Goal: Transaction & Acquisition: Subscribe to service/newsletter

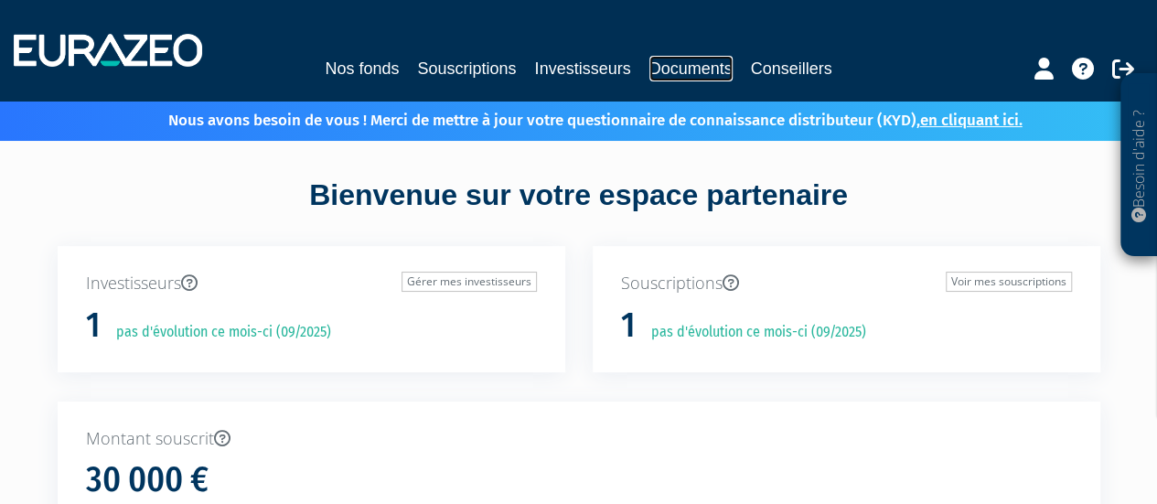
click at [669, 67] on link "Documents" at bounding box center [691, 69] width 83 height 26
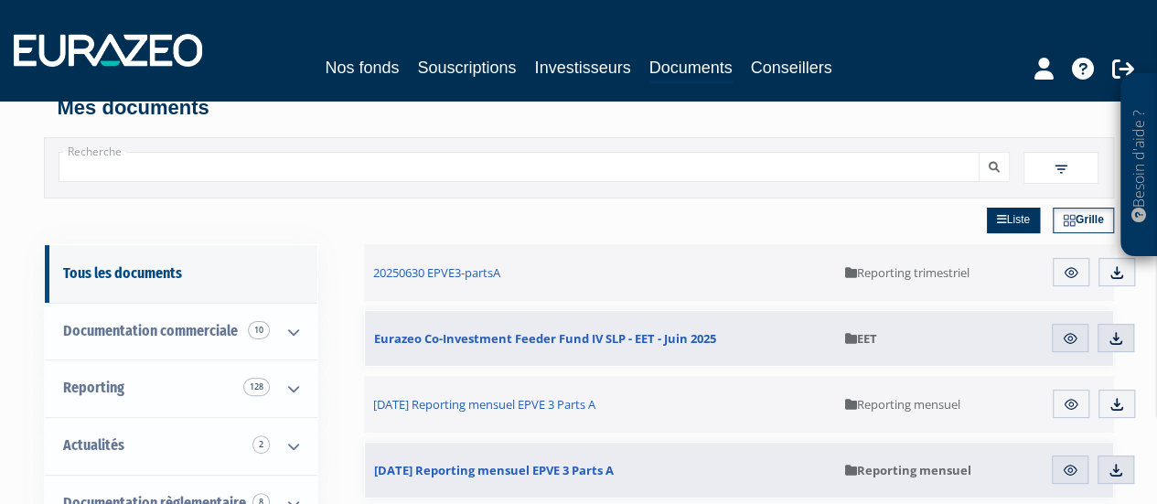
scroll to position [91, 0]
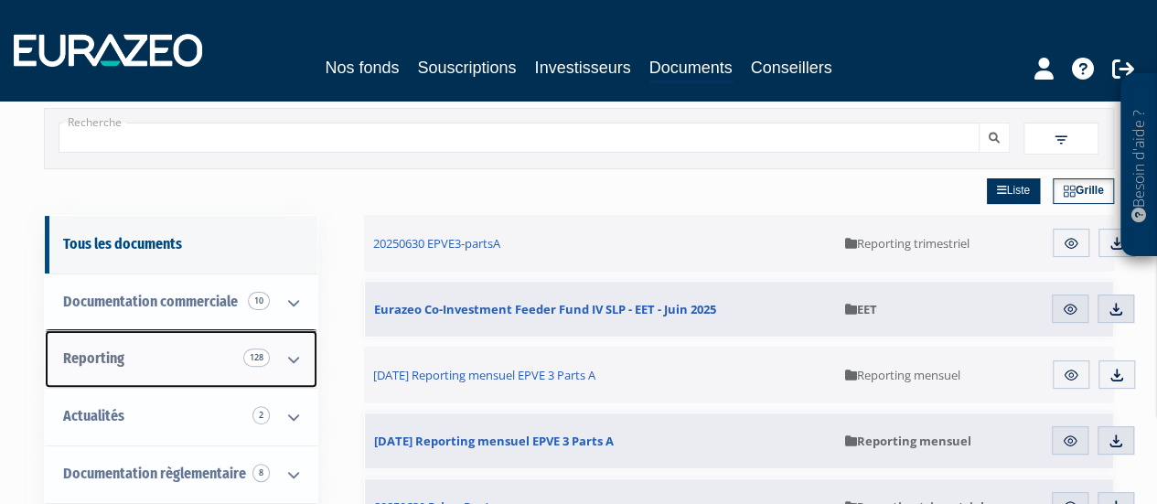
click at [298, 350] on icon at bounding box center [294, 359] width 48 height 57
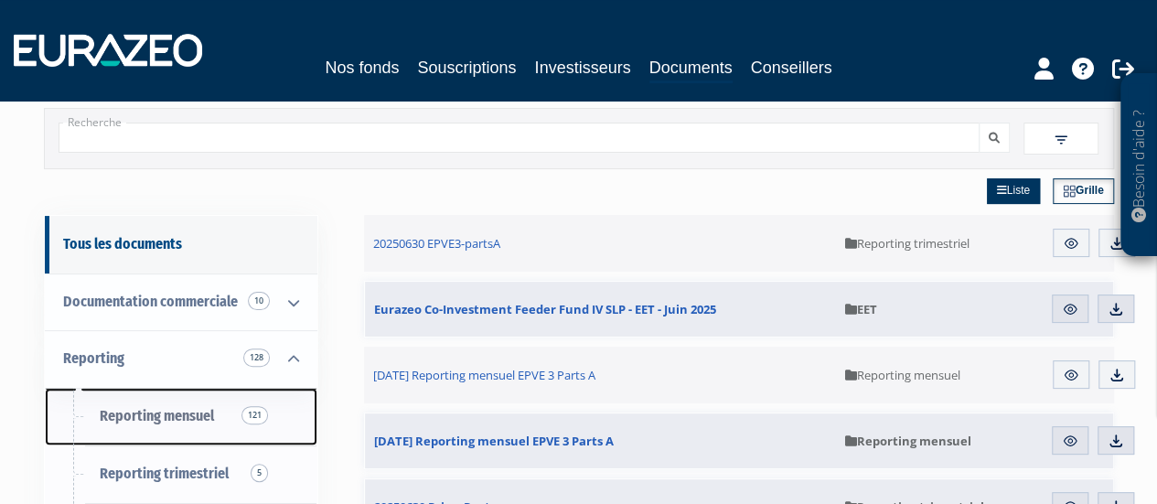
click at [177, 414] on span "Reporting mensuel 121" at bounding box center [157, 415] width 114 height 17
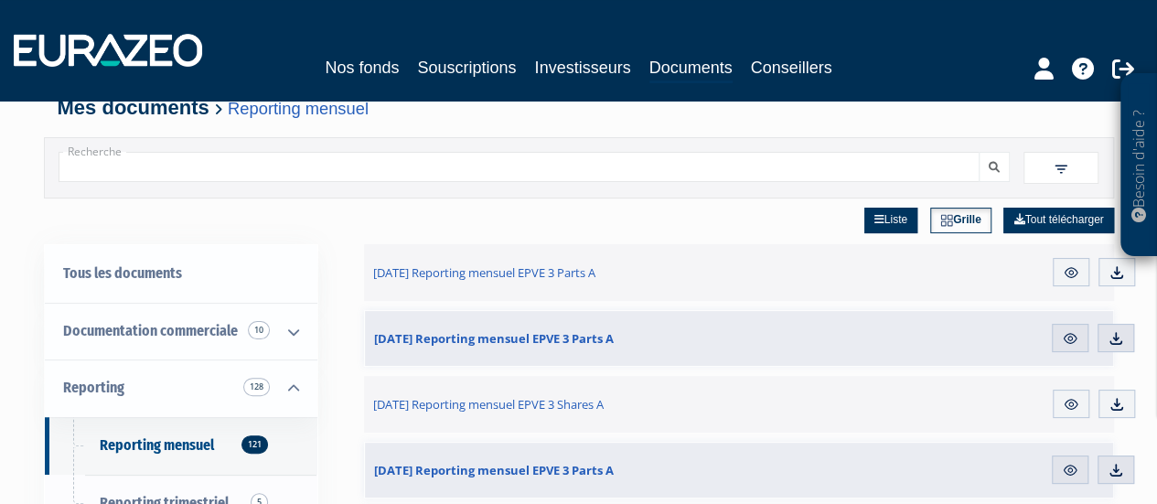
scroll to position [91, 0]
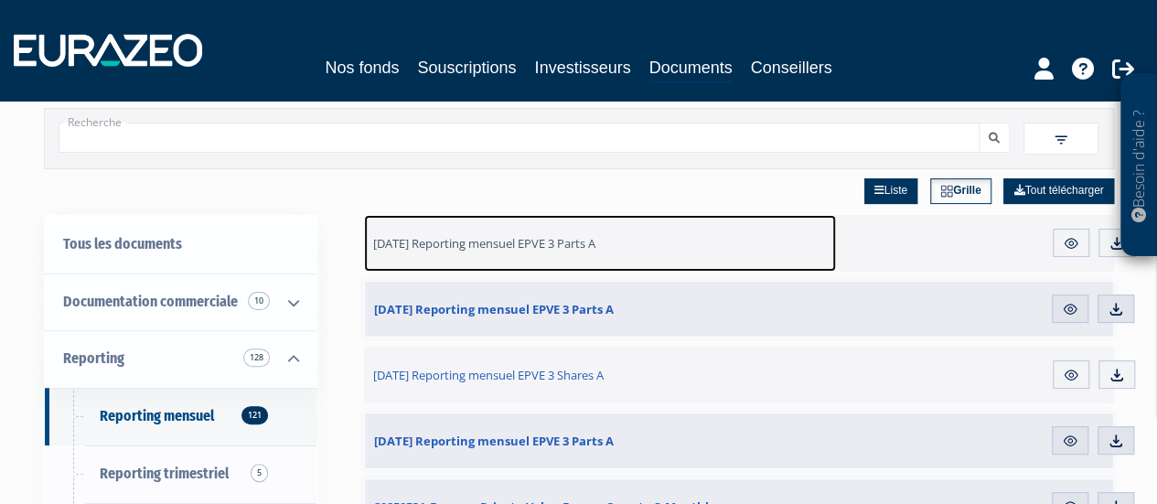
click at [479, 230] on link "[DATE] Reporting mensuel EPVE 3 Parts A" at bounding box center [600, 243] width 473 height 57
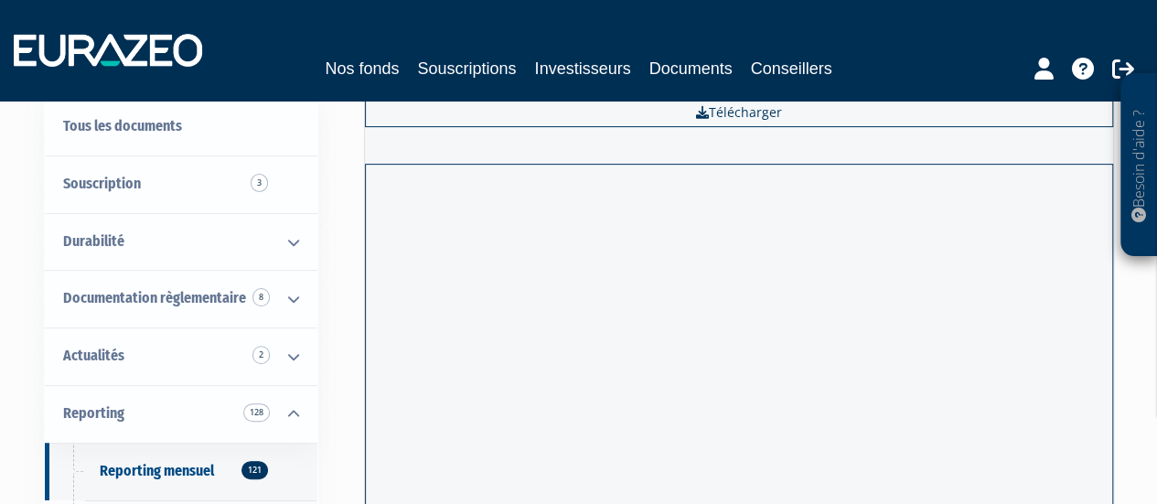
scroll to position [183, 0]
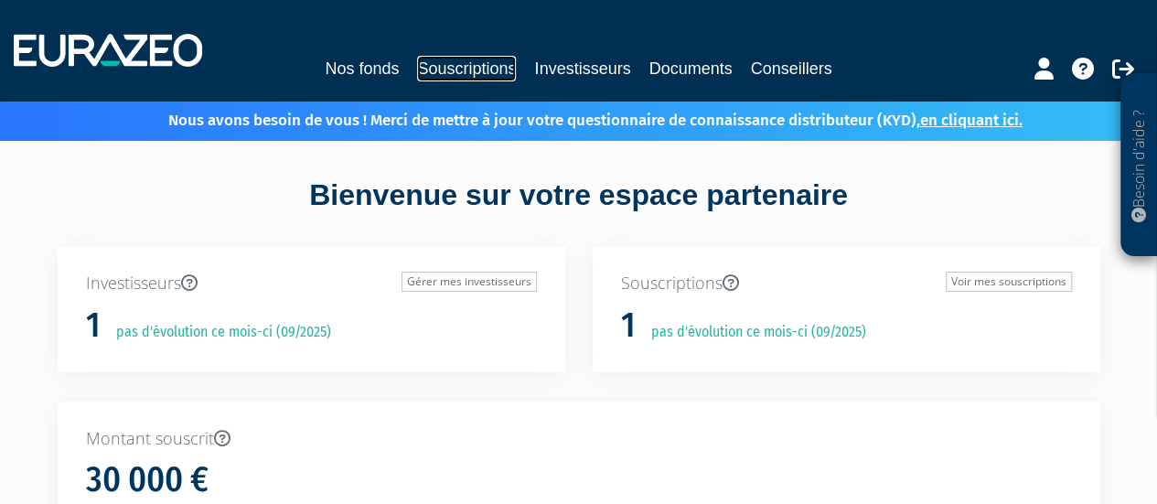
click at [485, 65] on link "Souscriptions" at bounding box center [466, 69] width 99 height 26
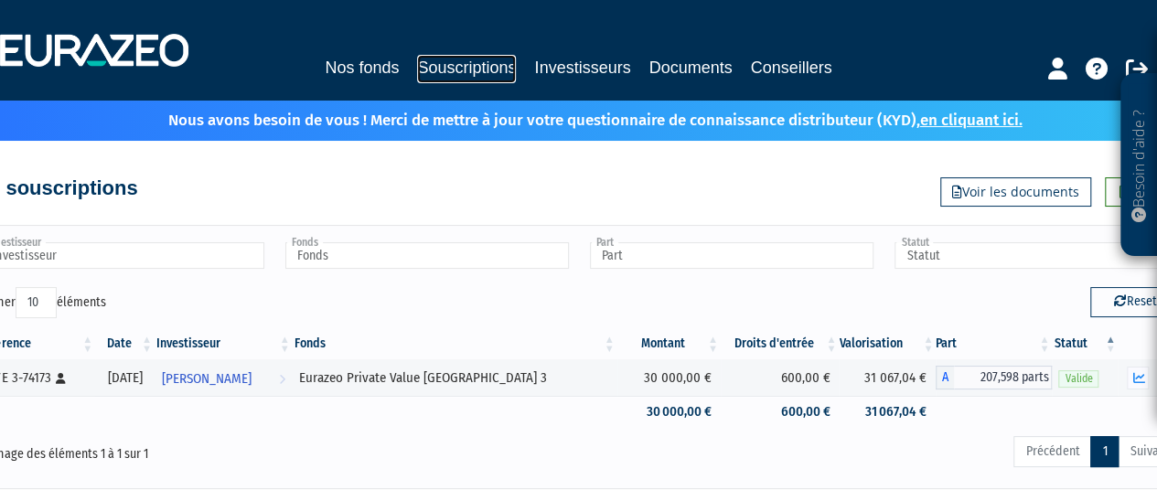
click at [472, 70] on link "Souscriptions" at bounding box center [466, 69] width 99 height 28
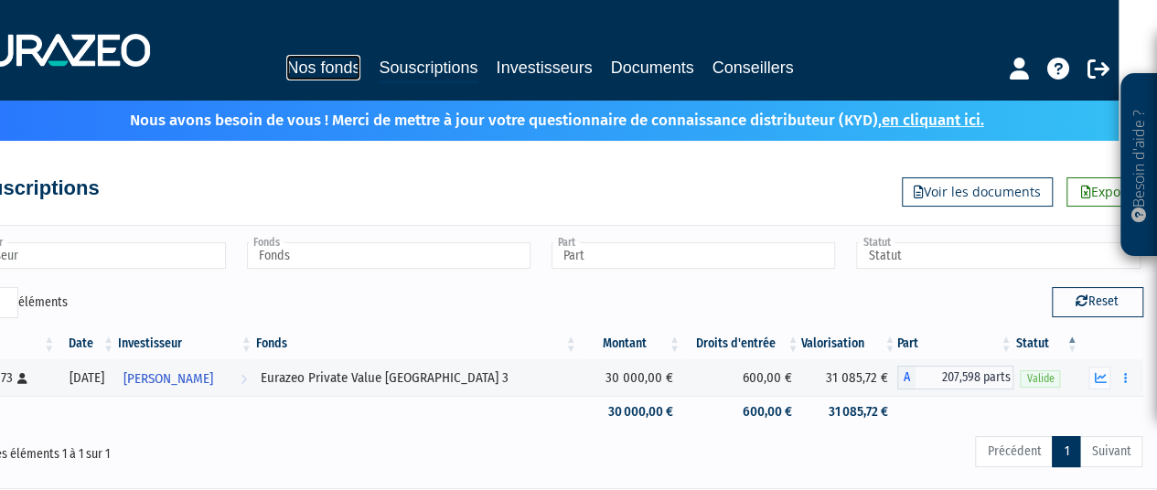
click at [332, 63] on link "Nos fonds" at bounding box center [323, 68] width 74 height 26
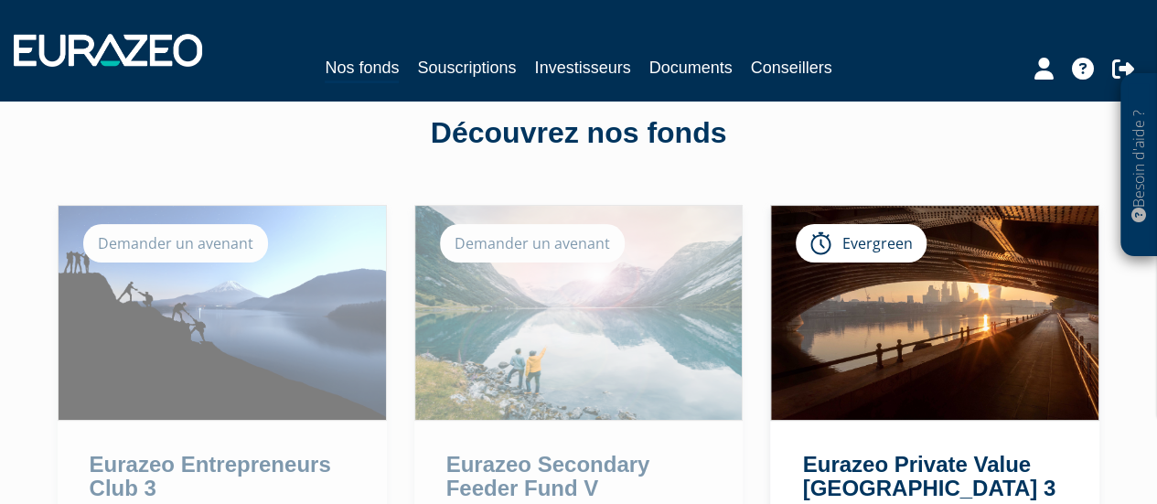
scroll to position [366, 0]
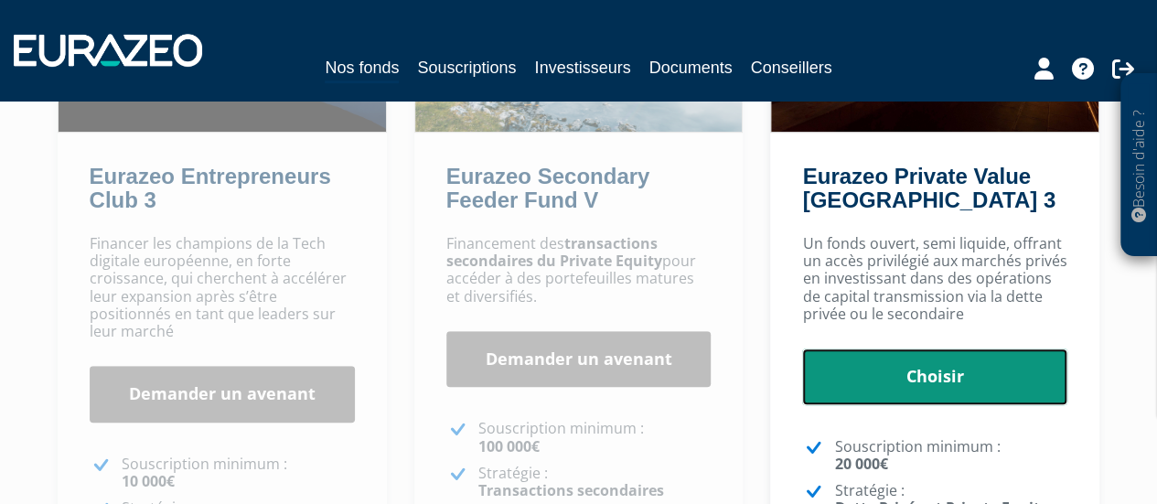
click at [941, 374] on link "Choisir" at bounding box center [934, 377] width 265 height 57
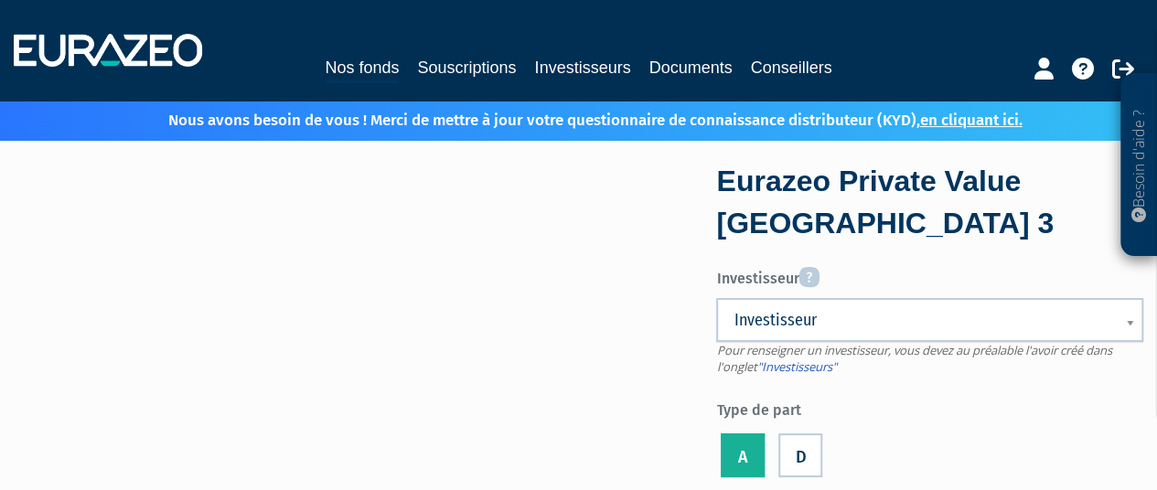
click at [831, 319] on span "Investisseur" at bounding box center [918, 320] width 369 height 22
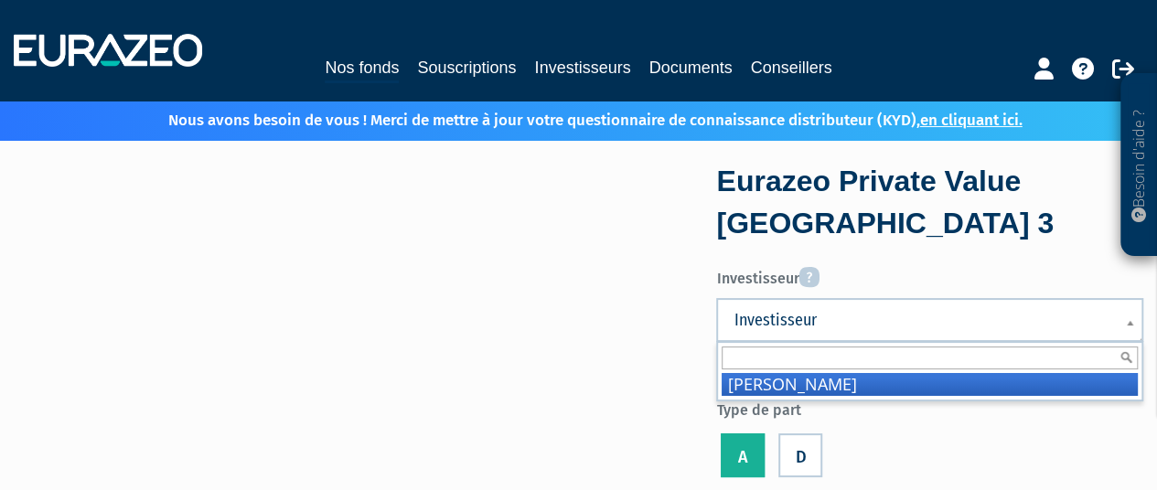
click at [880, 264] on label "Investisseur" at bounding box center [929, 275] width 427 height 30
click at [0, 0] on select "[PERSON_NAME]" at bounding box center [0, 0] width 0 height 0
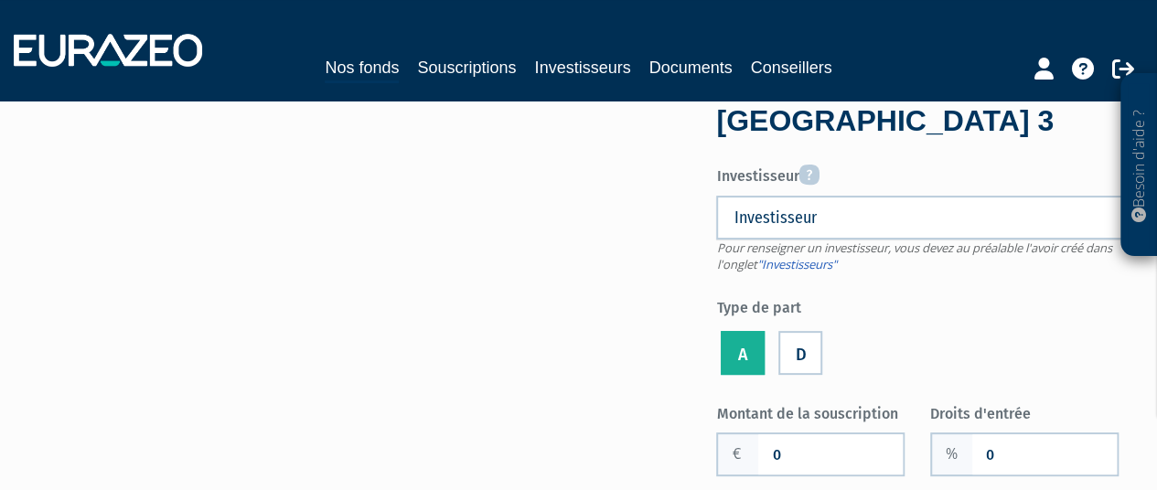
scroll to position [274, 0]
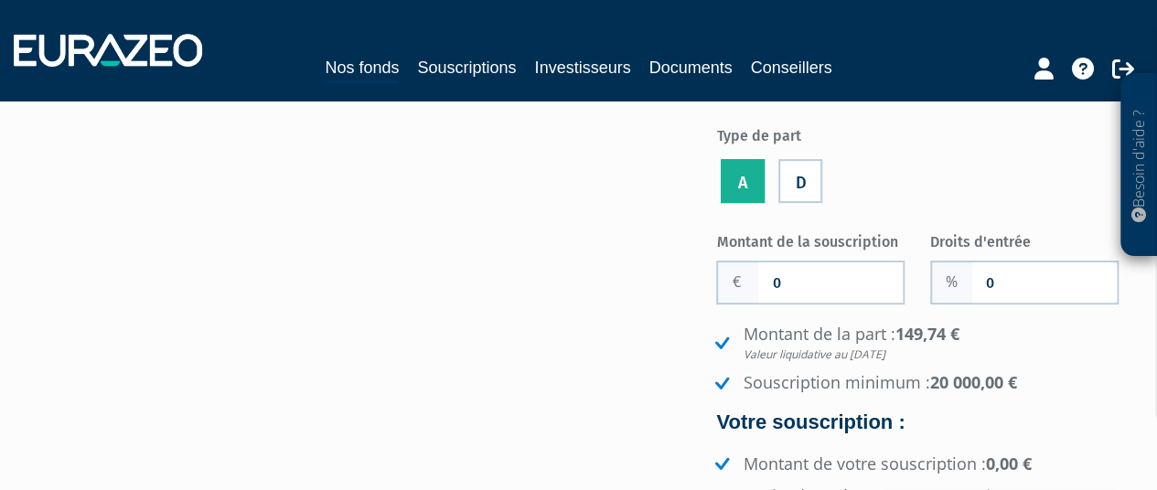
click at [797, 163] on label "D" at bounding box center [801, 181] width 44 height 44
click at [0, 0] on input "D" at bounding box center [0, 0] width 0 height 0
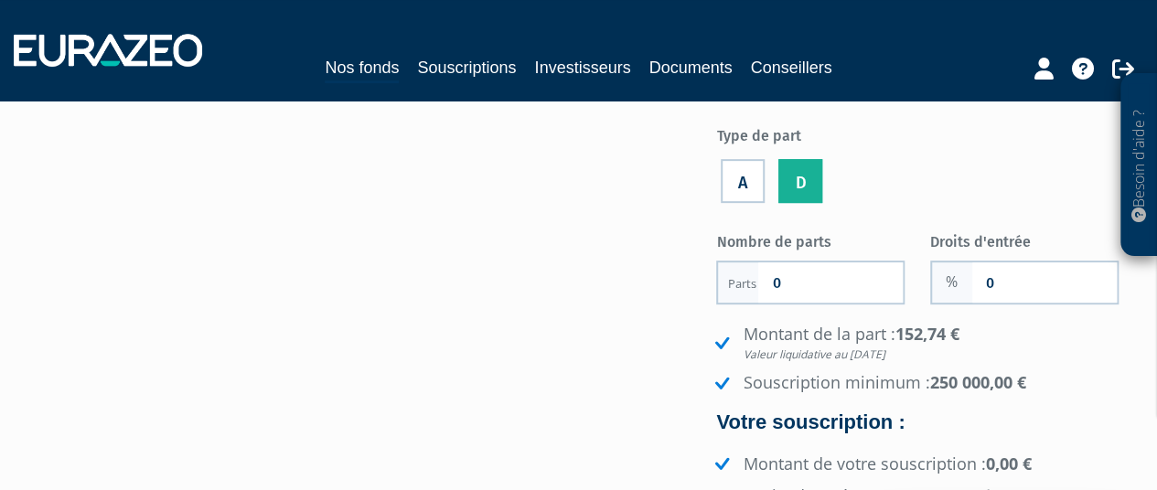
click at [739, 170] on label "A" at bounding box center [743, 181] width 44 height 44
click at [0, 0] on input "A" at bounding box center [0, 0] width 0 height 0
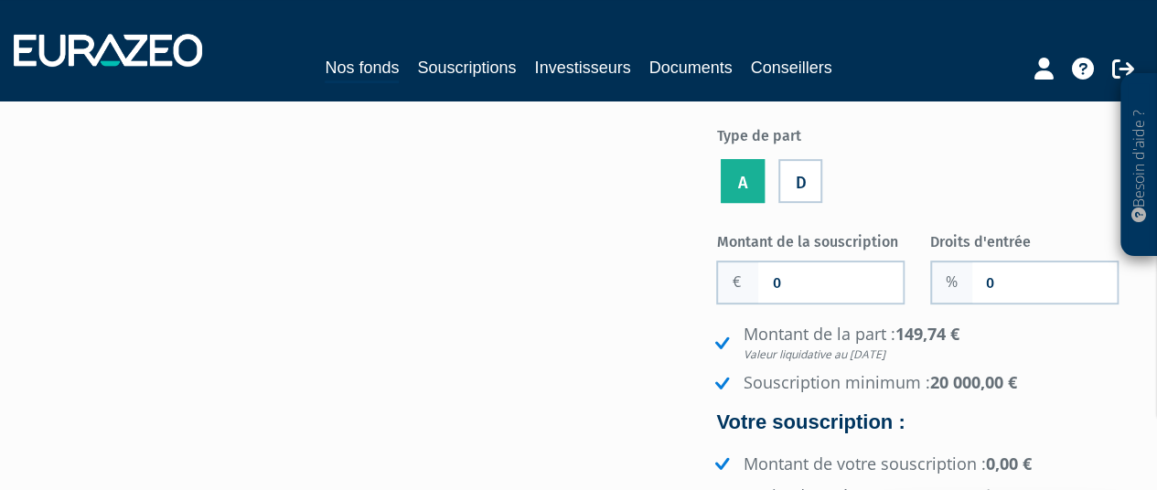
click at [789, 170] on li "D" at bounding box center [800, 177] width 53 height 59
click at [809, 170] on label "D" at bounding box center [801, 181] width 44 height 44
click at [0, 0] on input "D" at bounding box center [0, 0] width 0 height 0
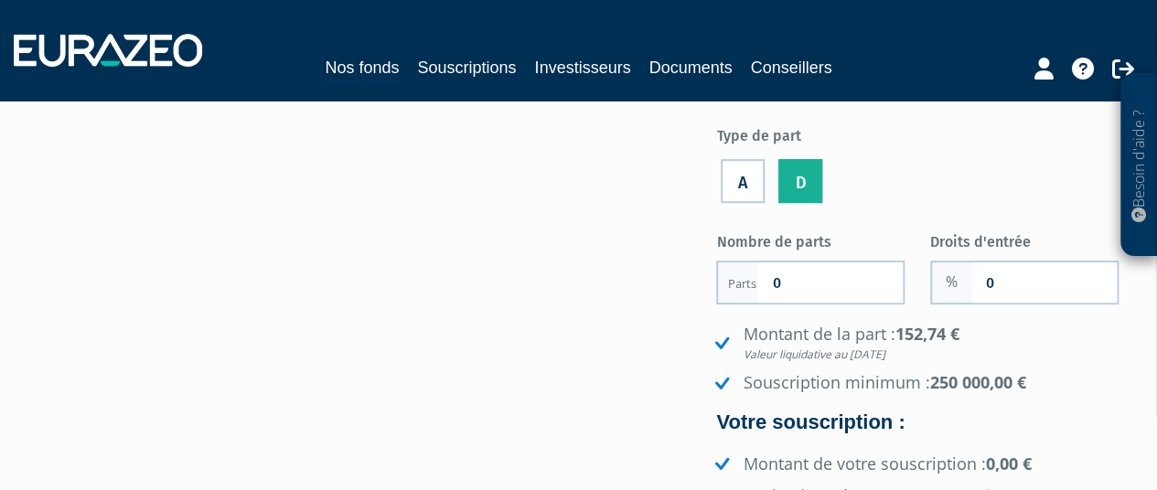
drag, startPoint x: 739, startPoint y: 182, endPoint x: 730, endPoint y: 195, distance: 15.7
click at [740, 182] on label "A" at bounding box center [743, 181] width 44 height 44
click at [0, 0] on input "A" at bounding box center [0, 0] width 0 height 0
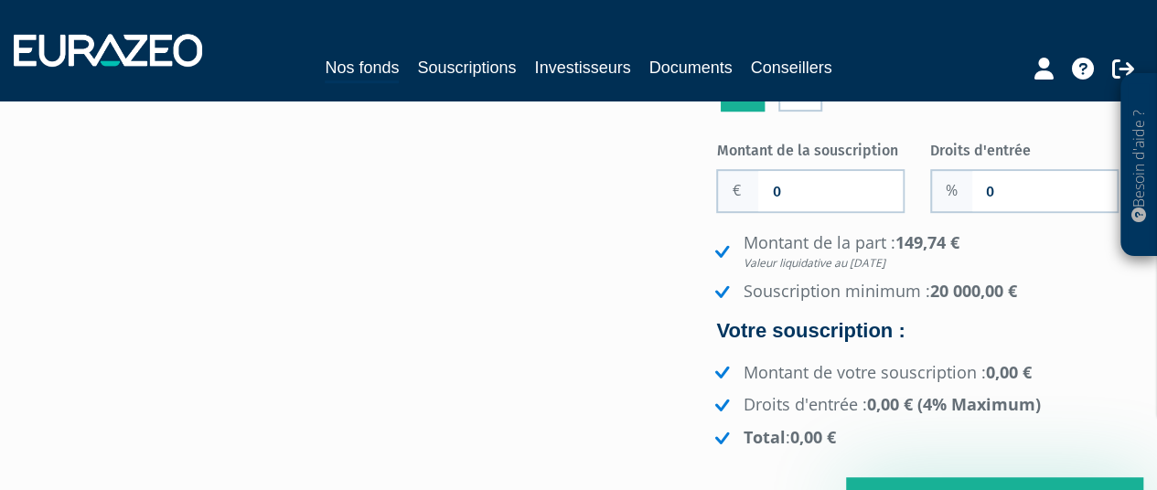
scroll to position [0, 0]
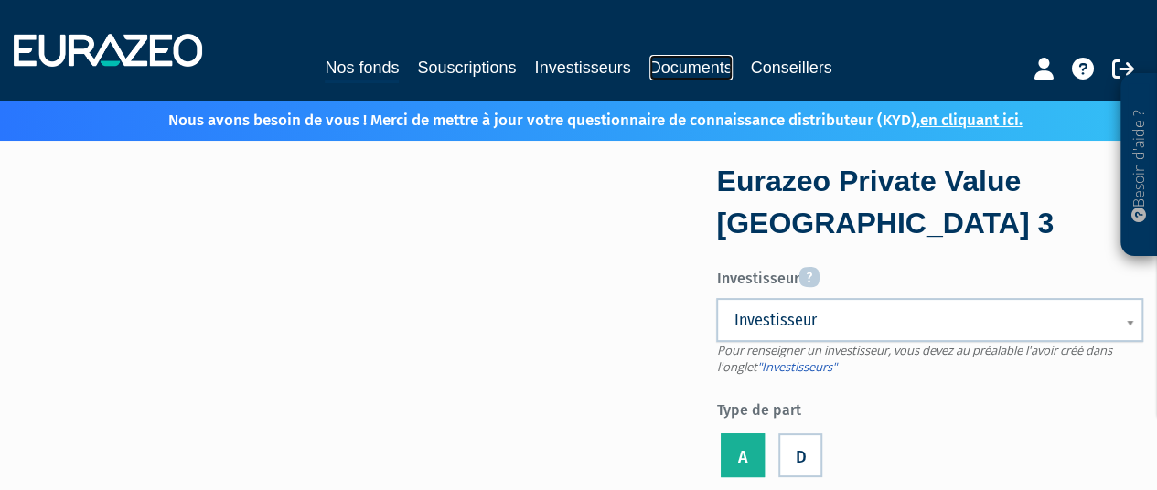
click at [673, 71] on link "Documents" at bounding box center [691, 68] width 83 height 26
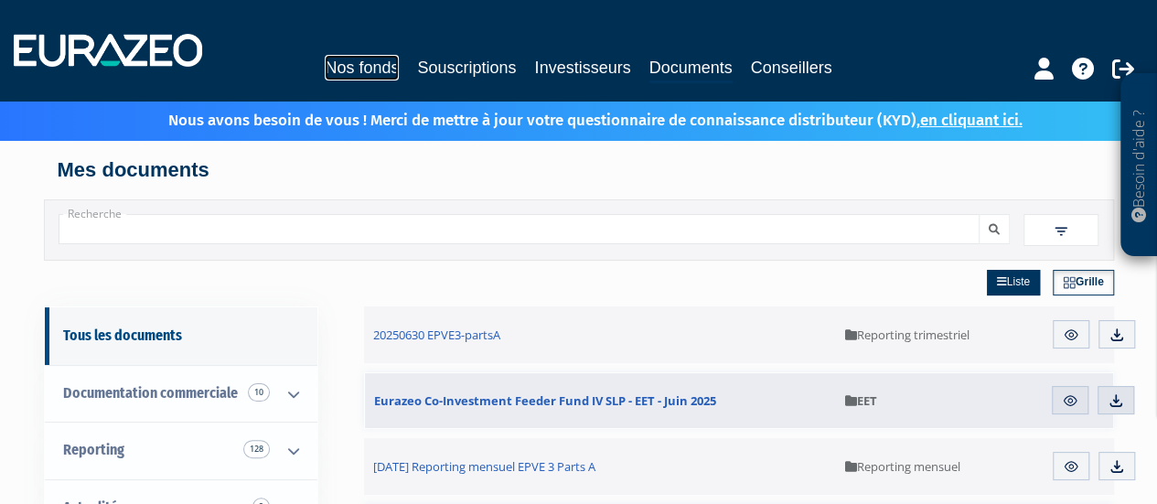
click at [375, 65] on link "Nos fonds" at bounding box center [362, 68] width 74 height 26
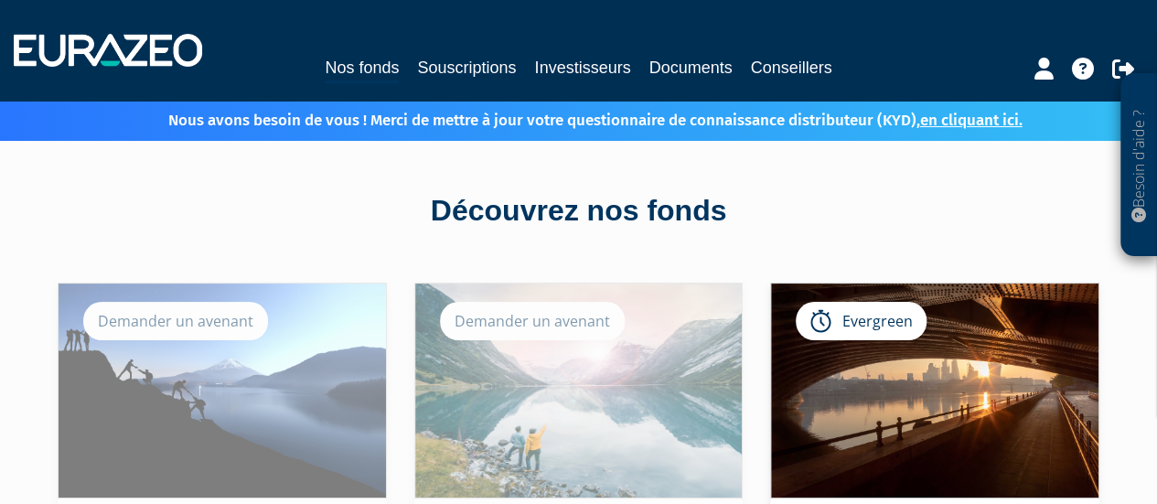
click at [886, 328] on div "Evergreen" at bounding box center [861, 321] width 131 height 38
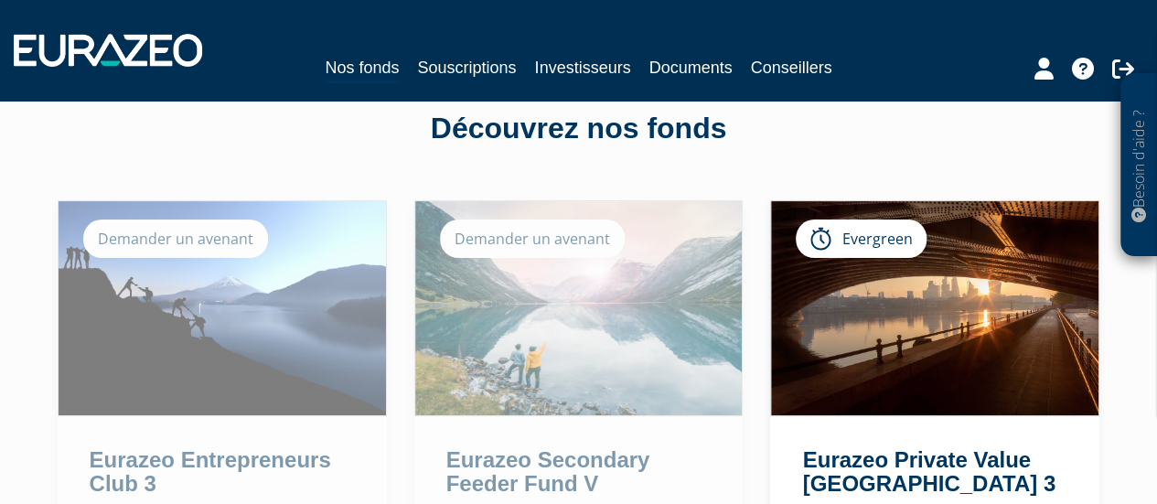
scroll to position [366, 0]
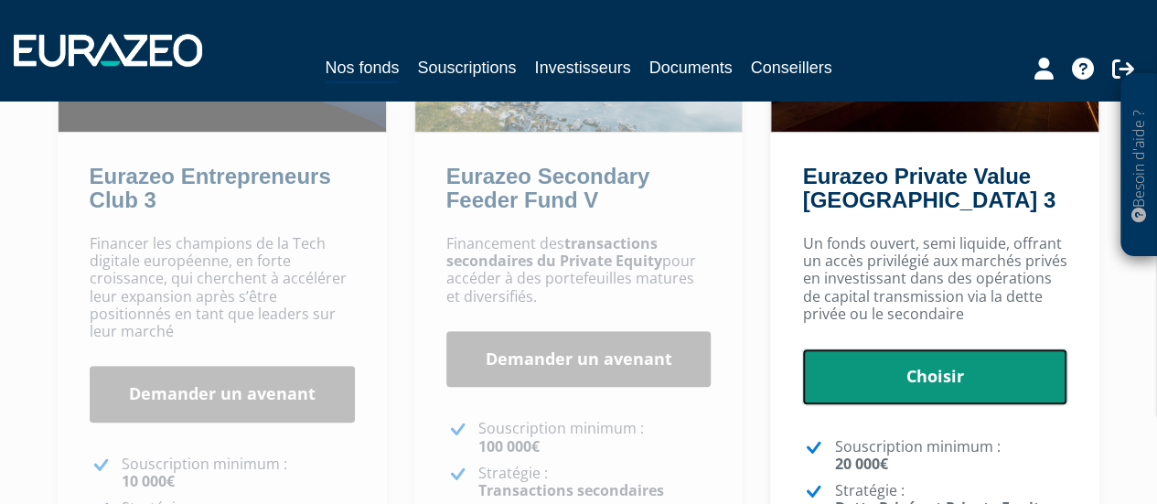
click at [913, 363] on link "Choisir" at bounding box center [934, 377] width 265 height 57
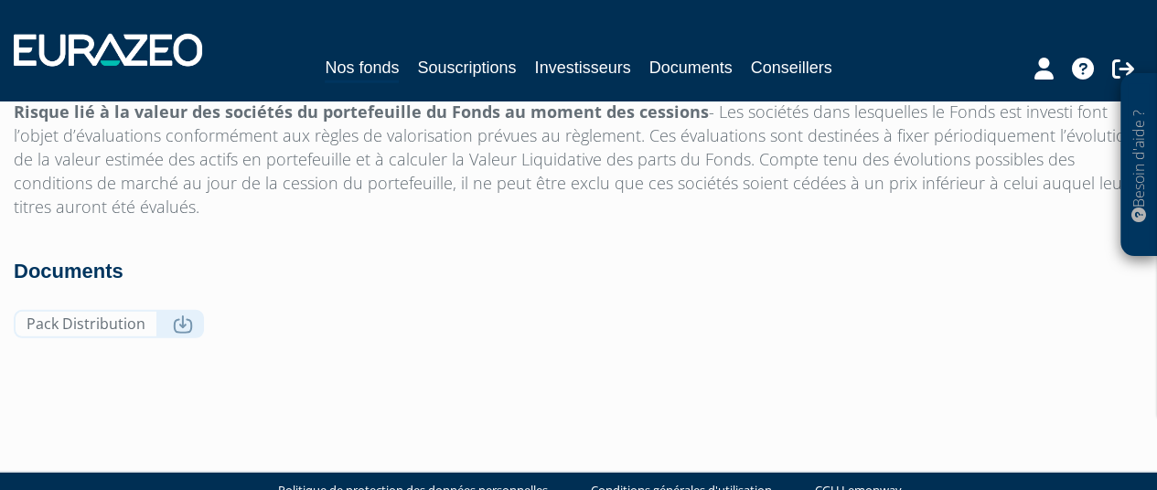
scroll to position [6155, 0]
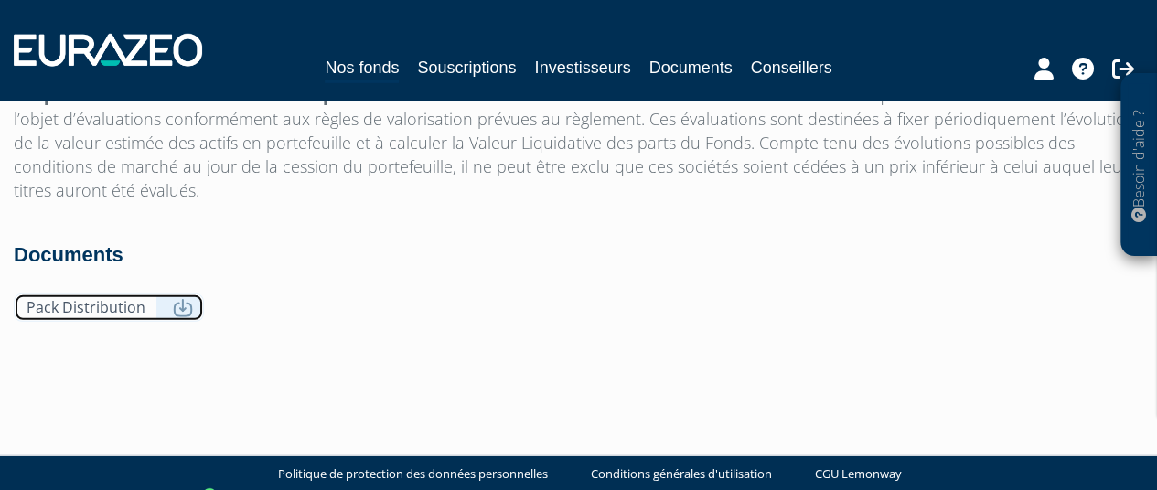
click at [176, 299] on icon at bounding box center [183, 308] width 20 height 18
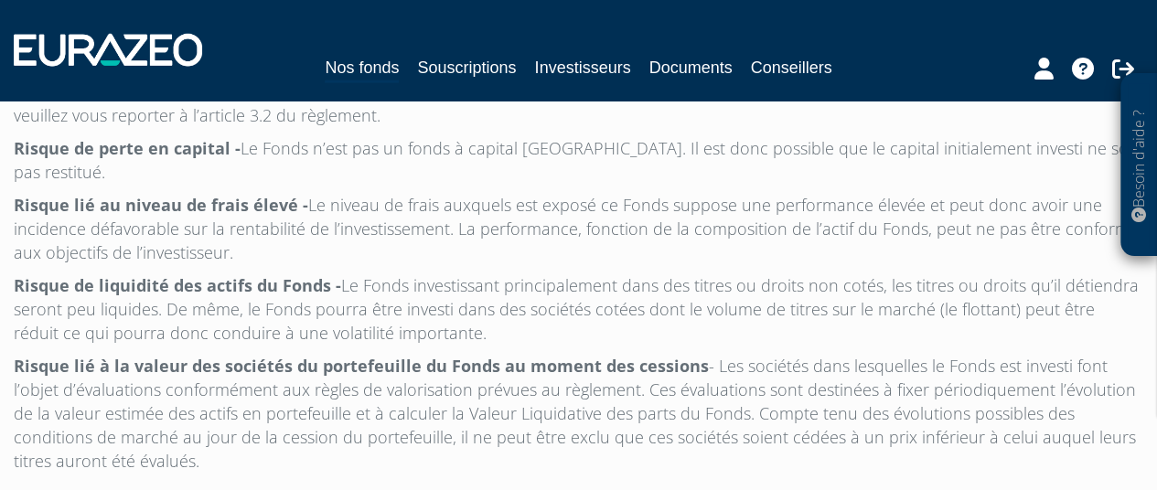
scroll to position [5606, 0]
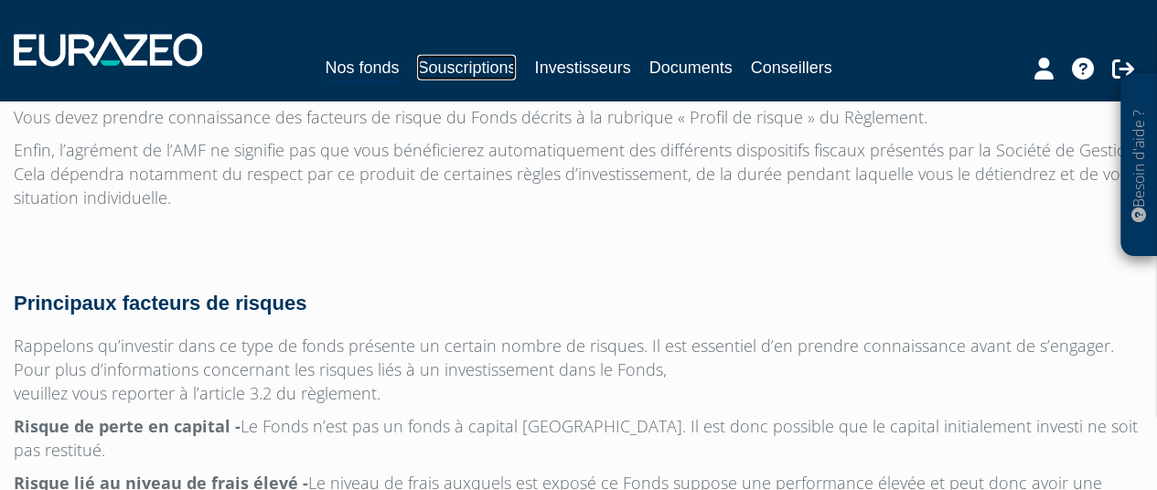
click at [485, 59] on link "Souscriptions" at bounding box center [466, 68] width 99 height 26
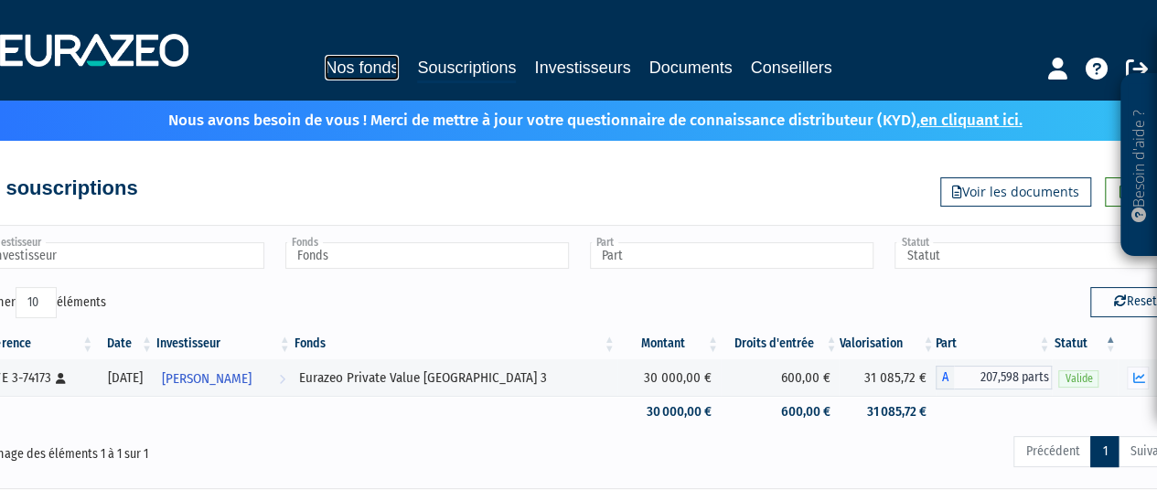
click at [386, 67] on link "Nos fonds" at bounding box center [362, 68] width 74 height 26
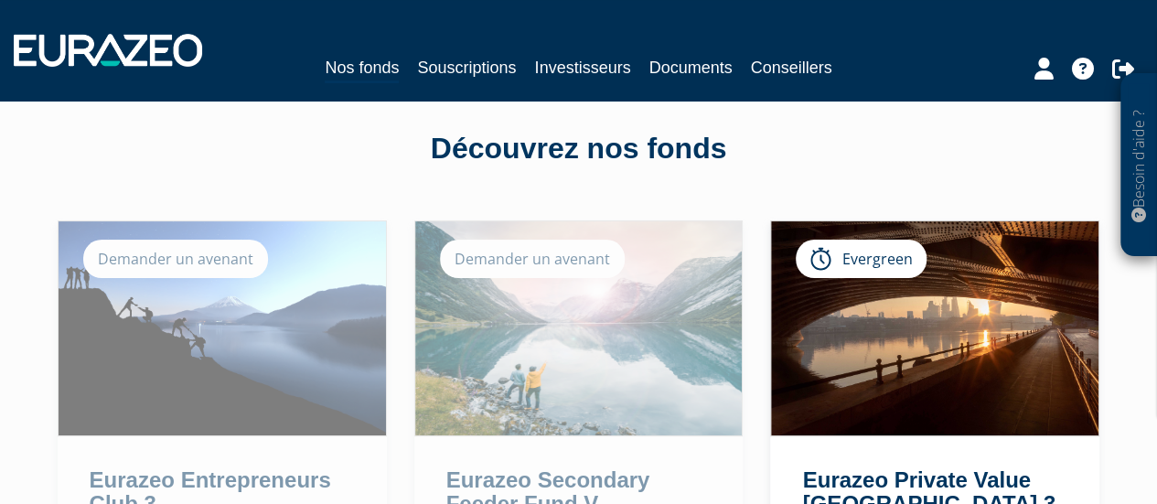
scroll to position [91, 0]
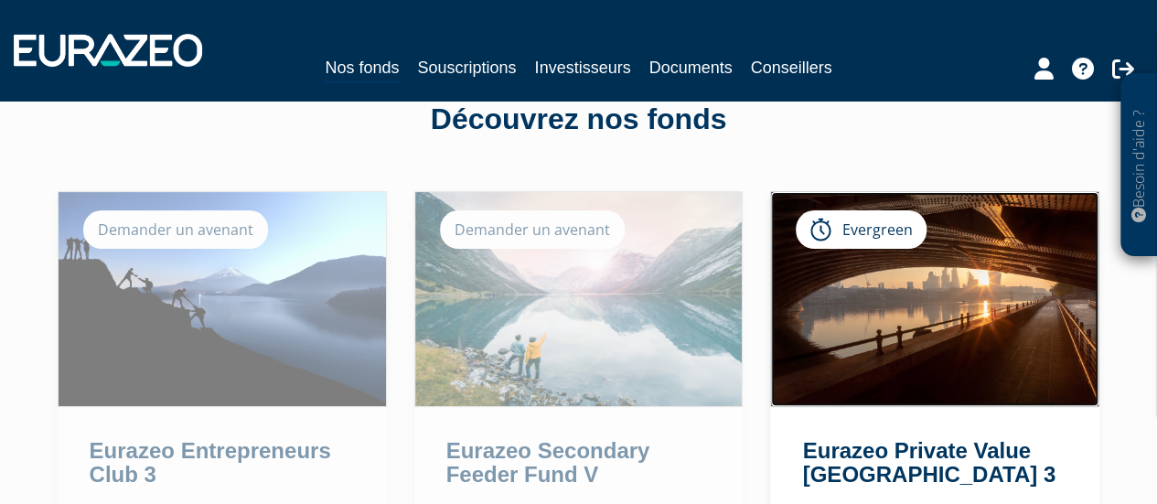
click at [948, 301] on img at bounding box center [935, 299] width 328 height 214
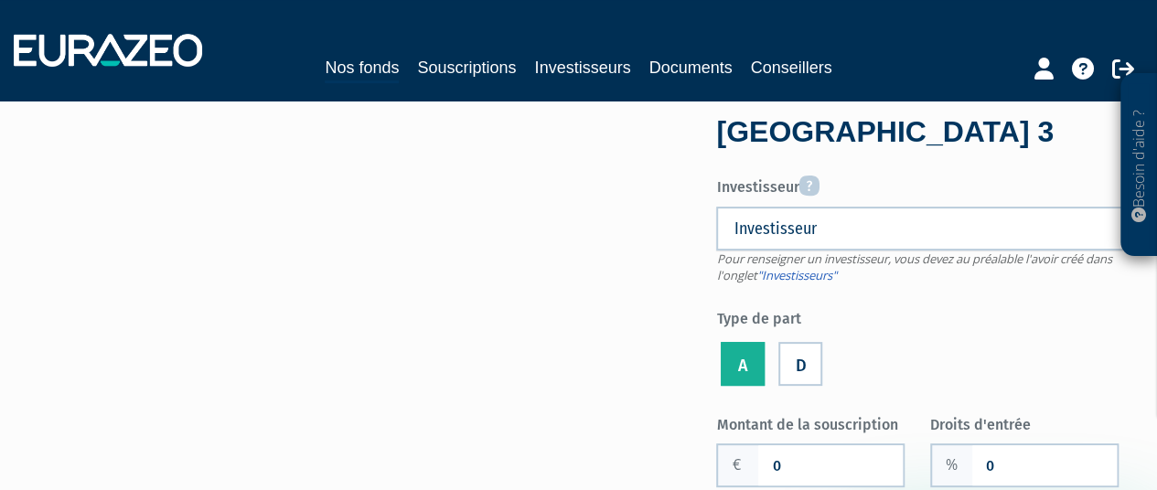
click at [811, 347] on label "D" at bounding box center [801, 364] width 44 height 44
click at [0, 0] on input "D" at bounding box center [0, 0] width 0 height 0
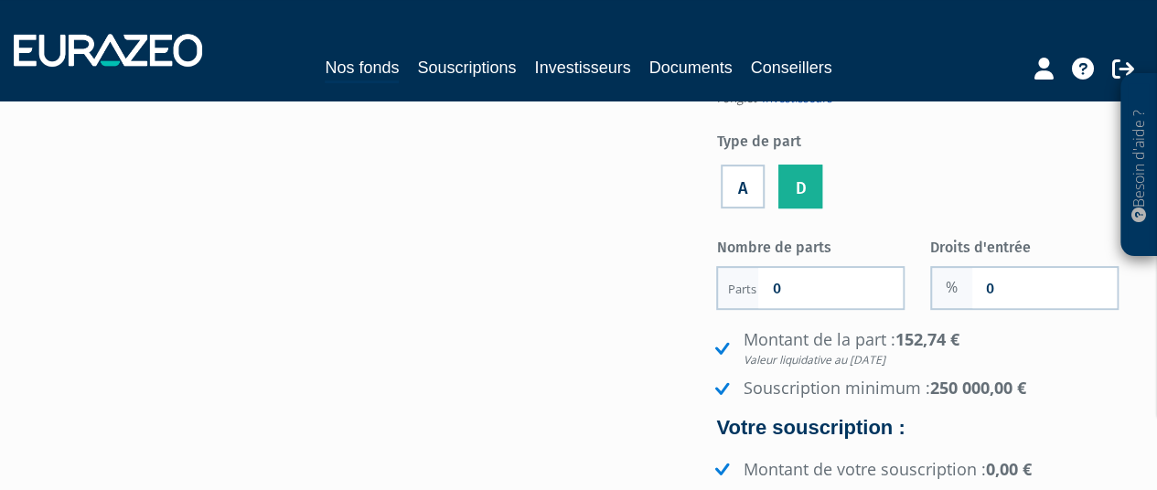
scroll to position [274, 0]
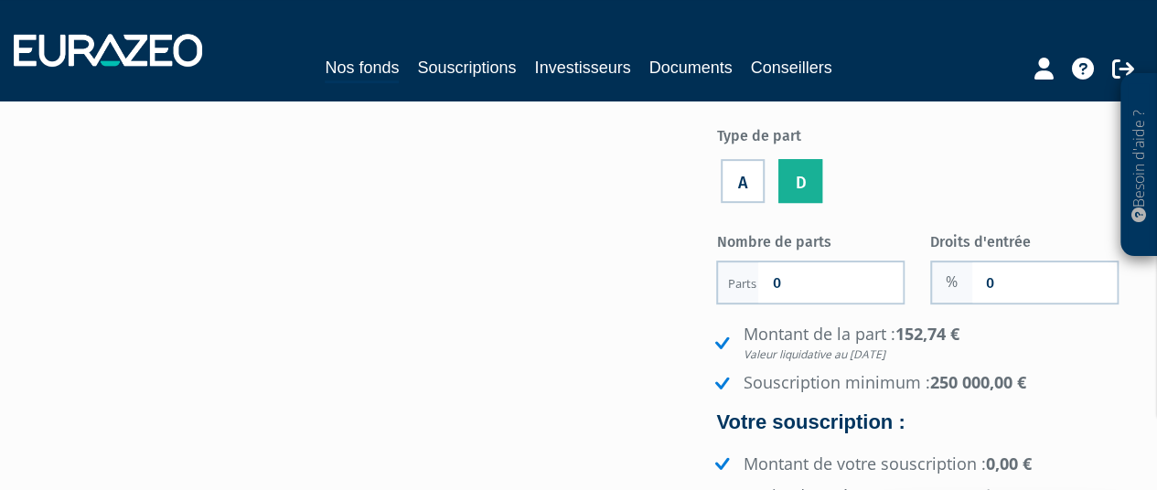
click at [743, 185] on label "A" at bounding box center [743, 181] width 44 height 44
click at [0, 0] on input "A" at bounding box center [0, 0] width 0 height 0
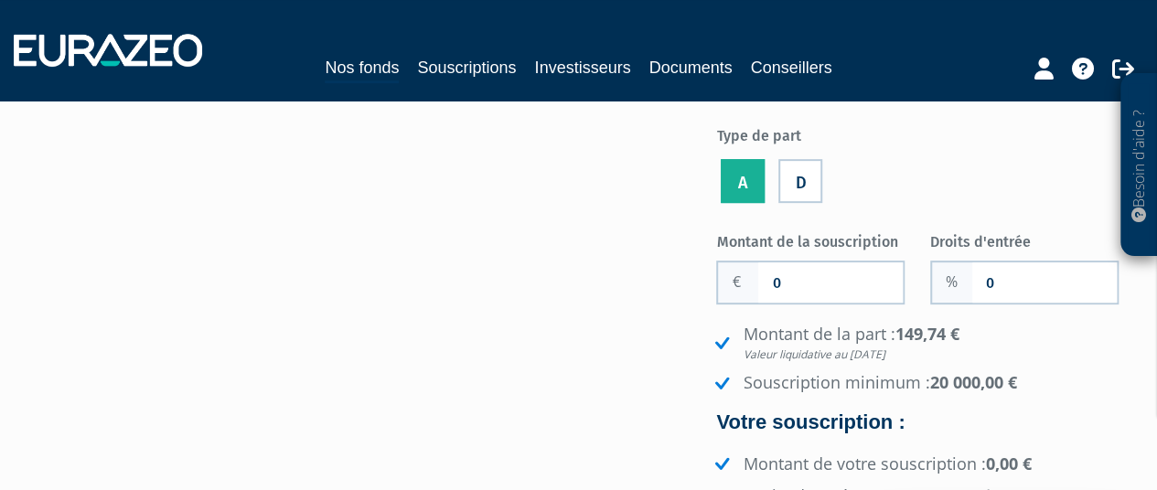
click at [797, 173] on label "D" at bounding box center [801, 181] width 44 height 44
click at [0, 0] on input "D" at bounding box center [0, 0] width 0 height 0
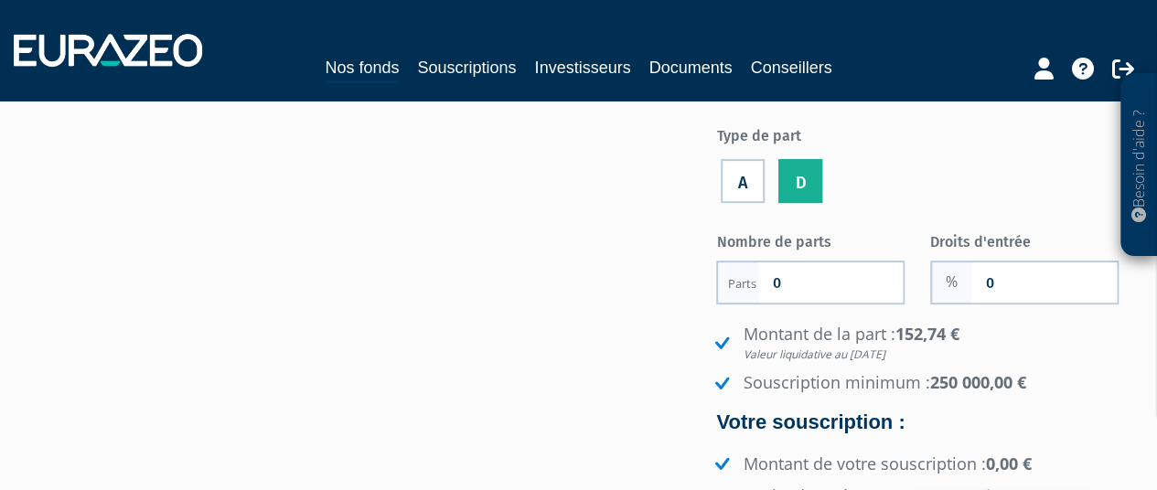
click at [740, 180] on label "A" at bounding box center [743, 181] width 44 height 44
click at [0, 0] on input "A" at bounding box center [0, 0] width 0 height 0
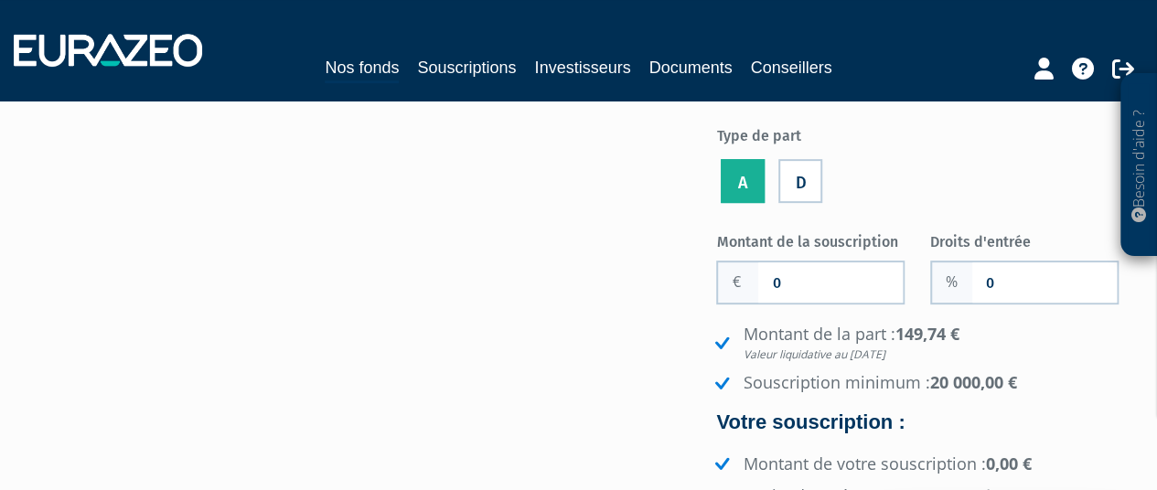
click at [798, 172] on label "D" at bounding box center [801, 181] width 44 height 44
click at [0, 0] on input "D" at bounding box center [0, 0] width 0 height 0
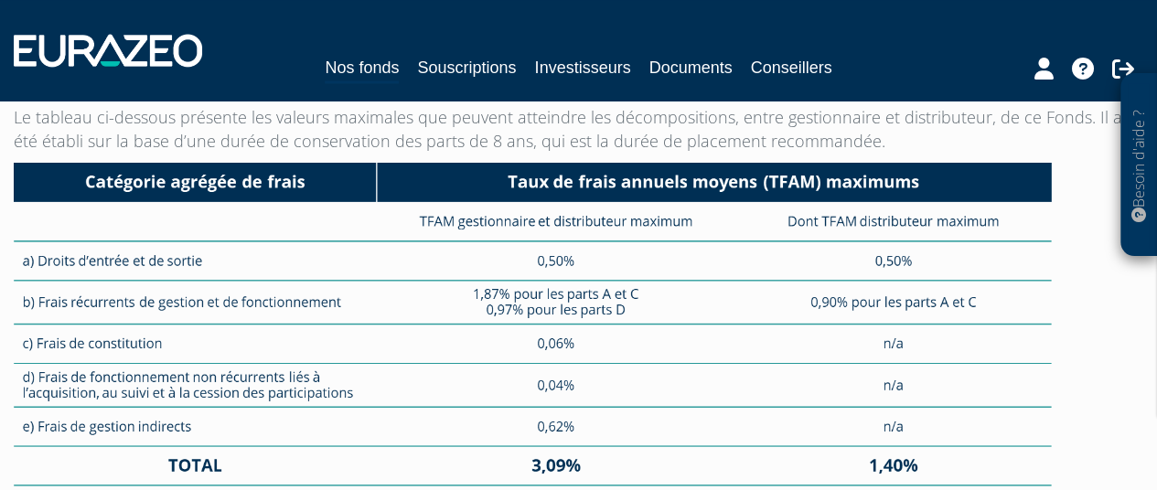
scroll to position [4966, 0]
